Goal: Task Accomplishment & Management: Use online tool/utility

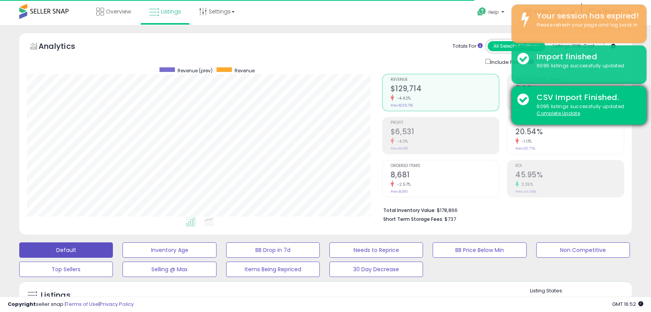
scroll to position [158, 354]
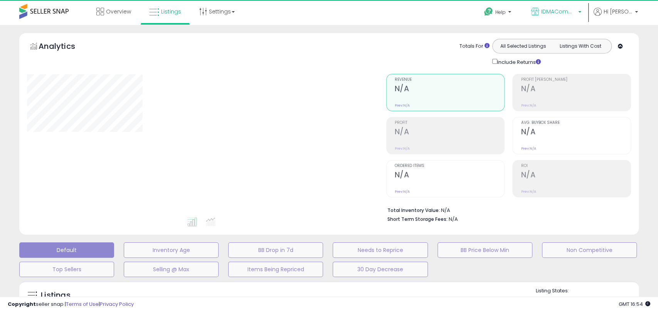
click at [555, 13] on span "IDMACommerce LLC" at bounding box center [558, 12] width 35 height 8
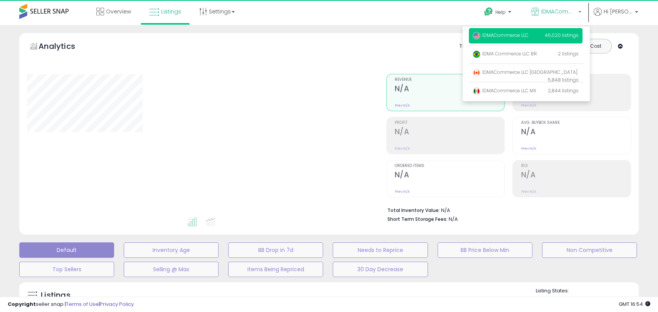
click at [520, 40] on p "IDMACommerce LLC 46,020 listings" at bounding box center [526, 35] width 114 height 15
click at [643, 82] on div "Analytics Totals For All Selected Listings Listings With Cost Include Returns" at bounding box center [328, 136] width 631 height 206
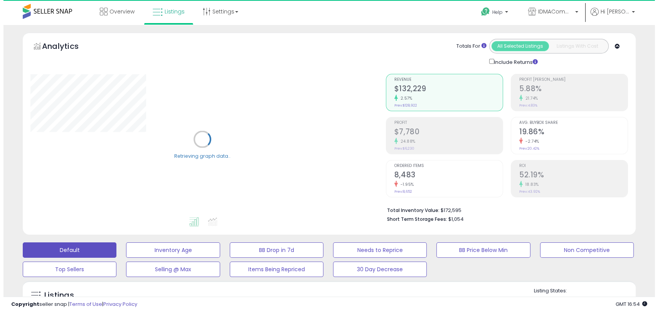
scroll to position [214, 0]
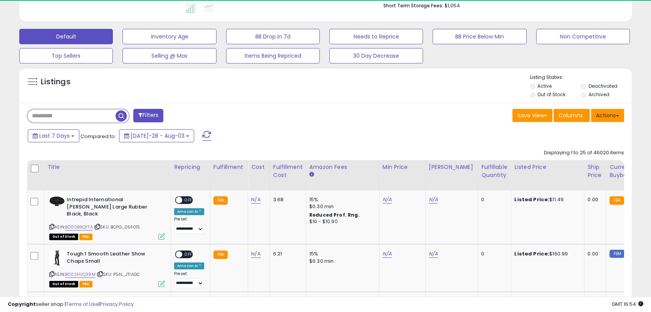
click at [613, 110] on button "Actions" at bounding box center [607, 115] width 33 height 13
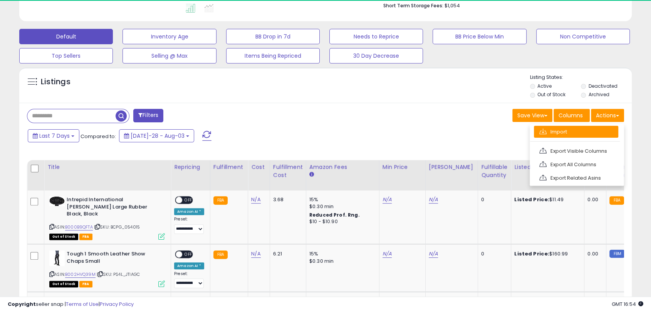
click at [607, 133] on link "Import" at bounding box center [576, 132] width 84 height 12
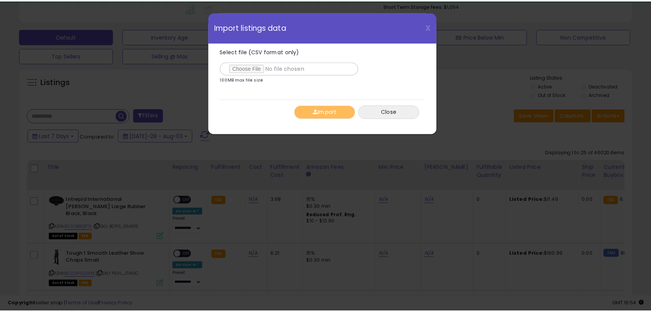
scroll to position [158, 359]
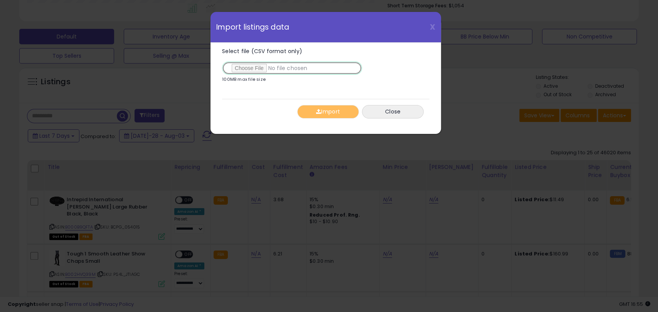
click at [263, 72] on input "Select file (CSV format only)" at bounding box center [292, 68] width 140 height 13
type input "**********"
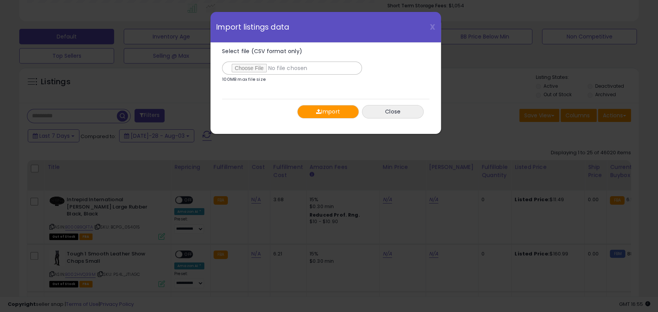
click at [327, 114] on button "Import" at bounding box center [328, 111] width 62 height 13
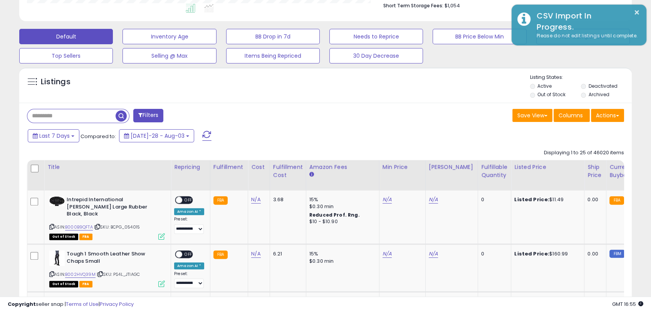
scroll to position [385126, 384928]
